Goal: Navigation & Orientation: Find specific page/section

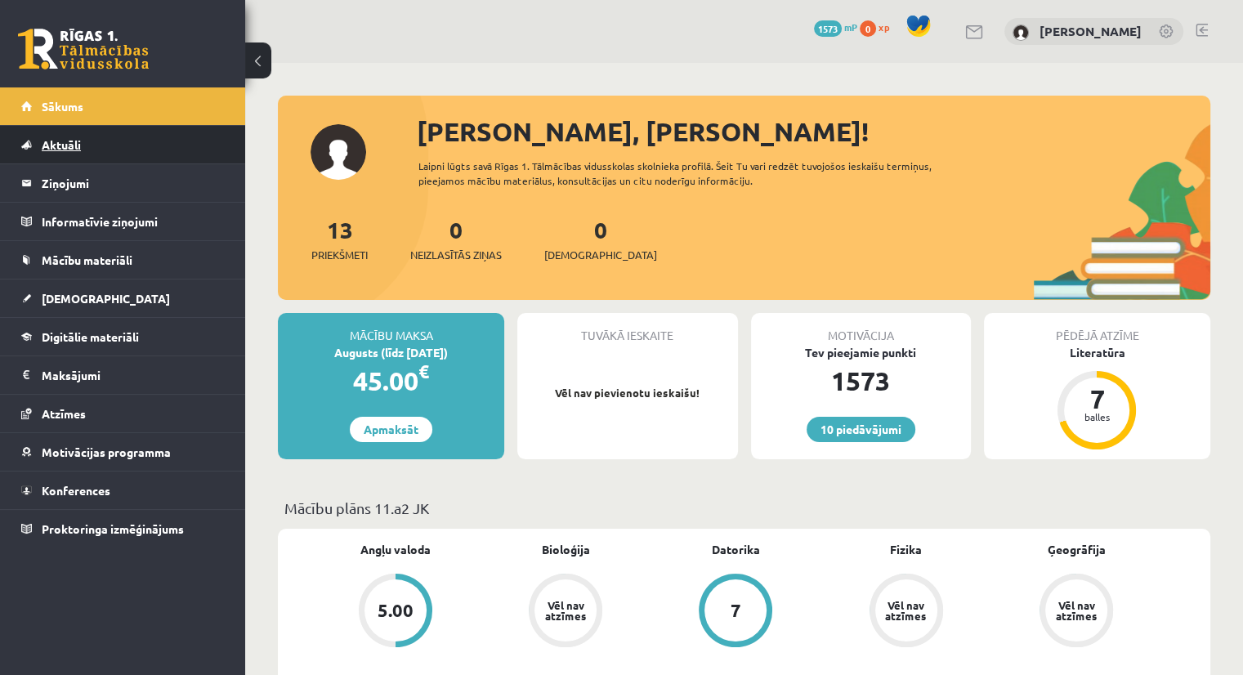
click at [102, 150] on link "Aktuāli" at bounding box center [122, 145] width 203 height 38
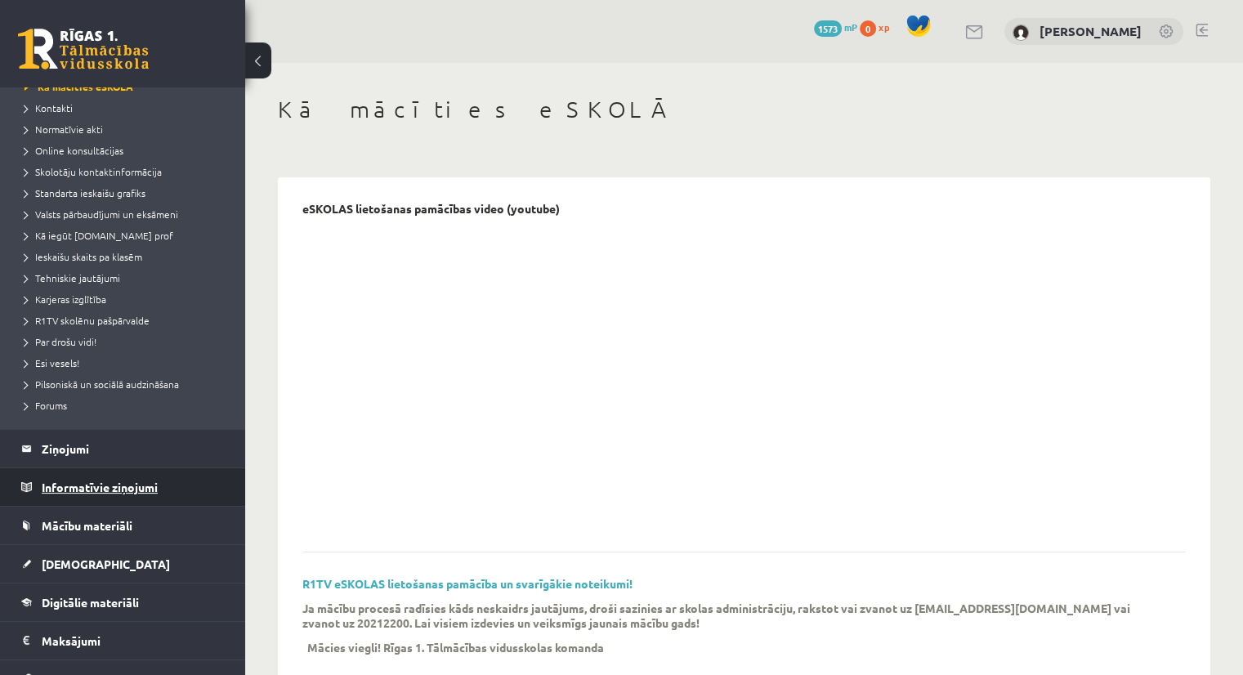
scroll to position [101, 0]
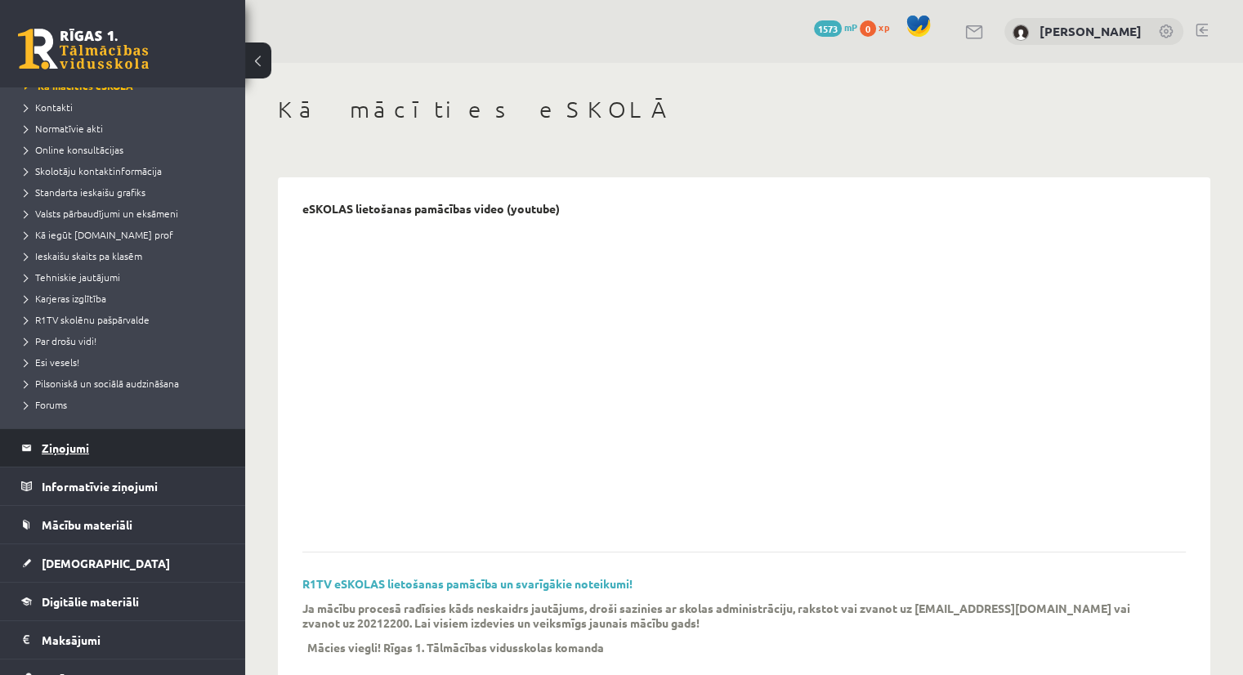
click at [124, 435] on legend "Ziņojumi 0" at bounding box center [133, 448] width 183 height 38
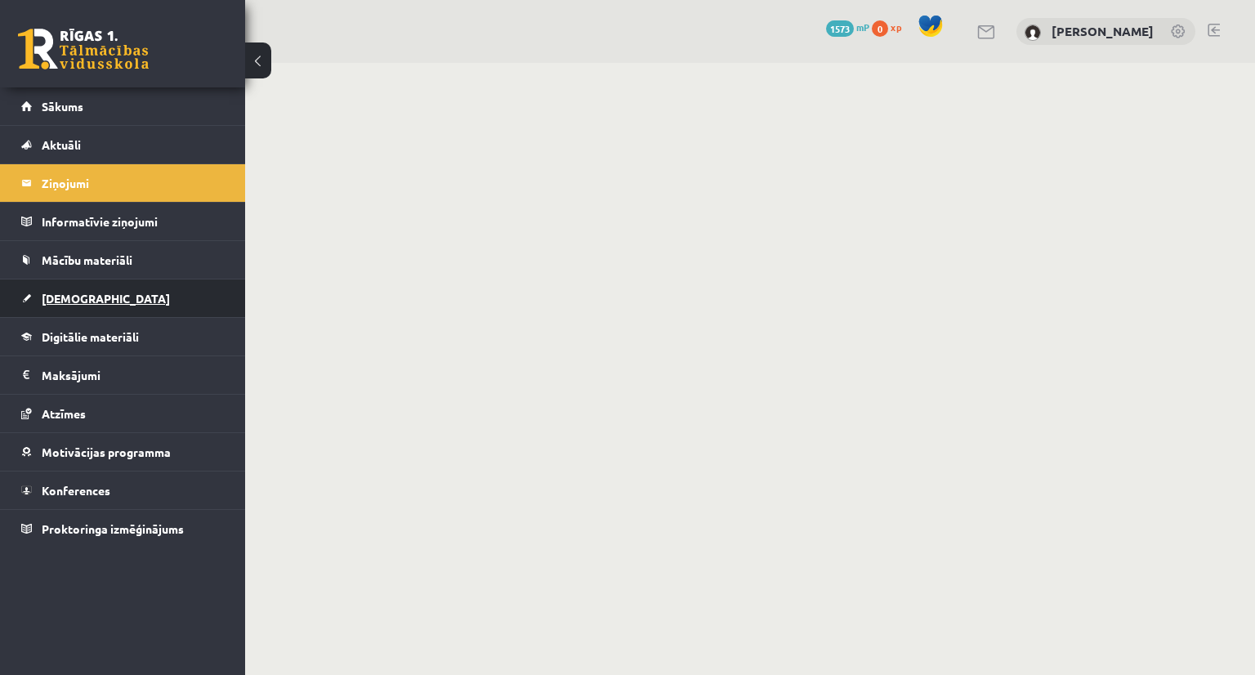
click at [96, 290] on link "[DEMOGRAPHIC_DATA]" at bounding box center [122, 298] width 203 height 38
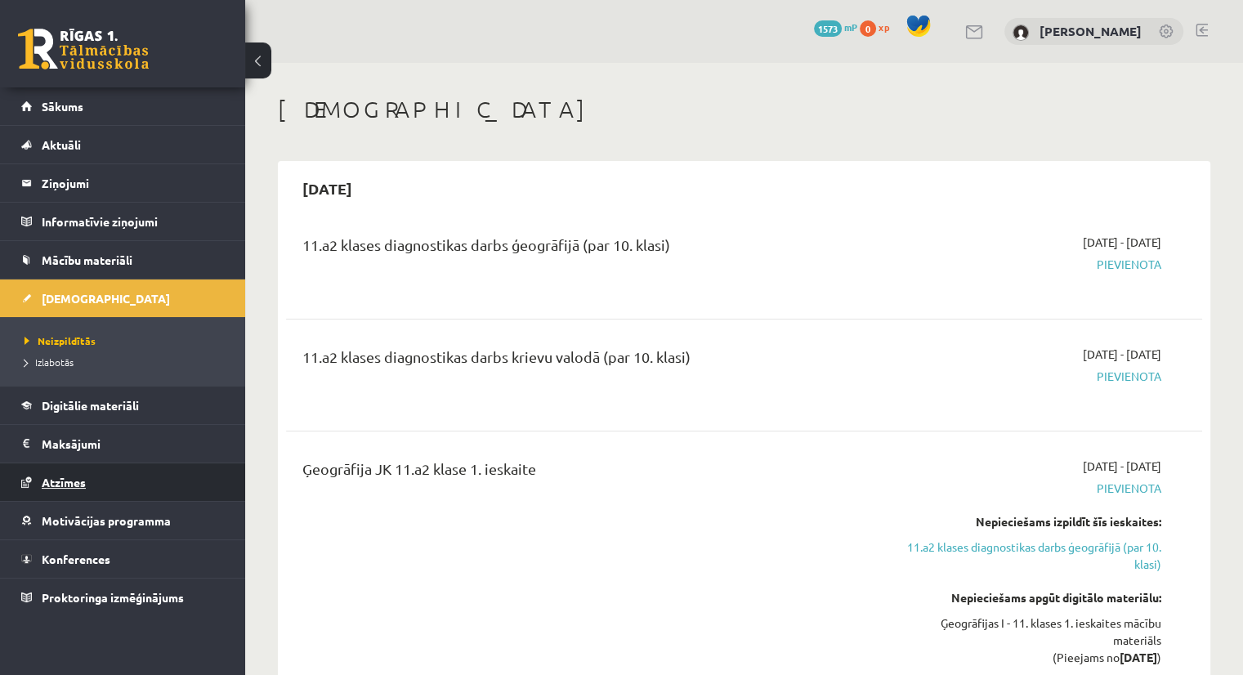
click at [77, 475] on span "Atzīmes" at bounding box center [64, 482] width 44 height 15
